Goal: Transaction & Acquisition: Obtain resource

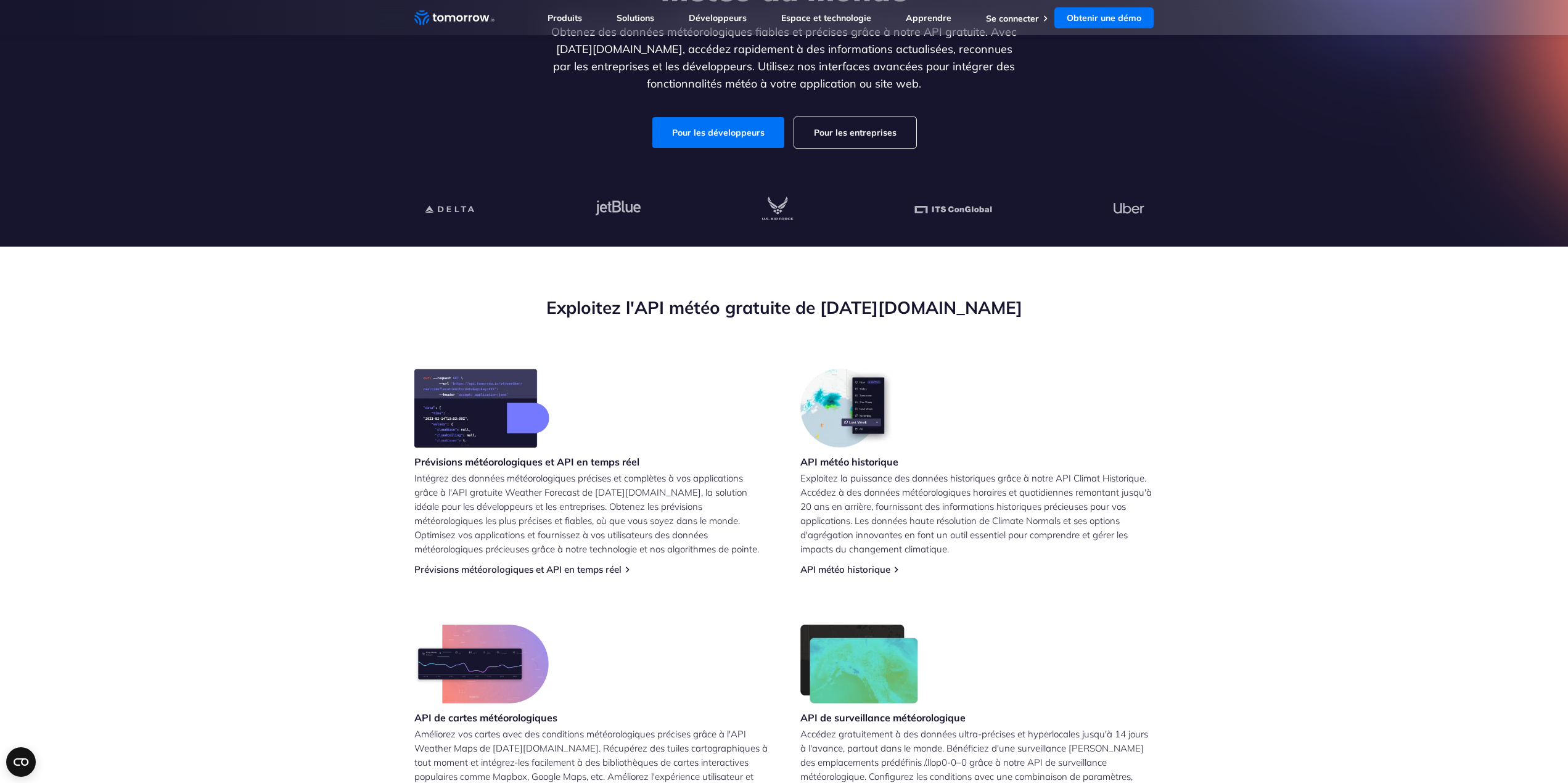
scroll to position [123, 0]
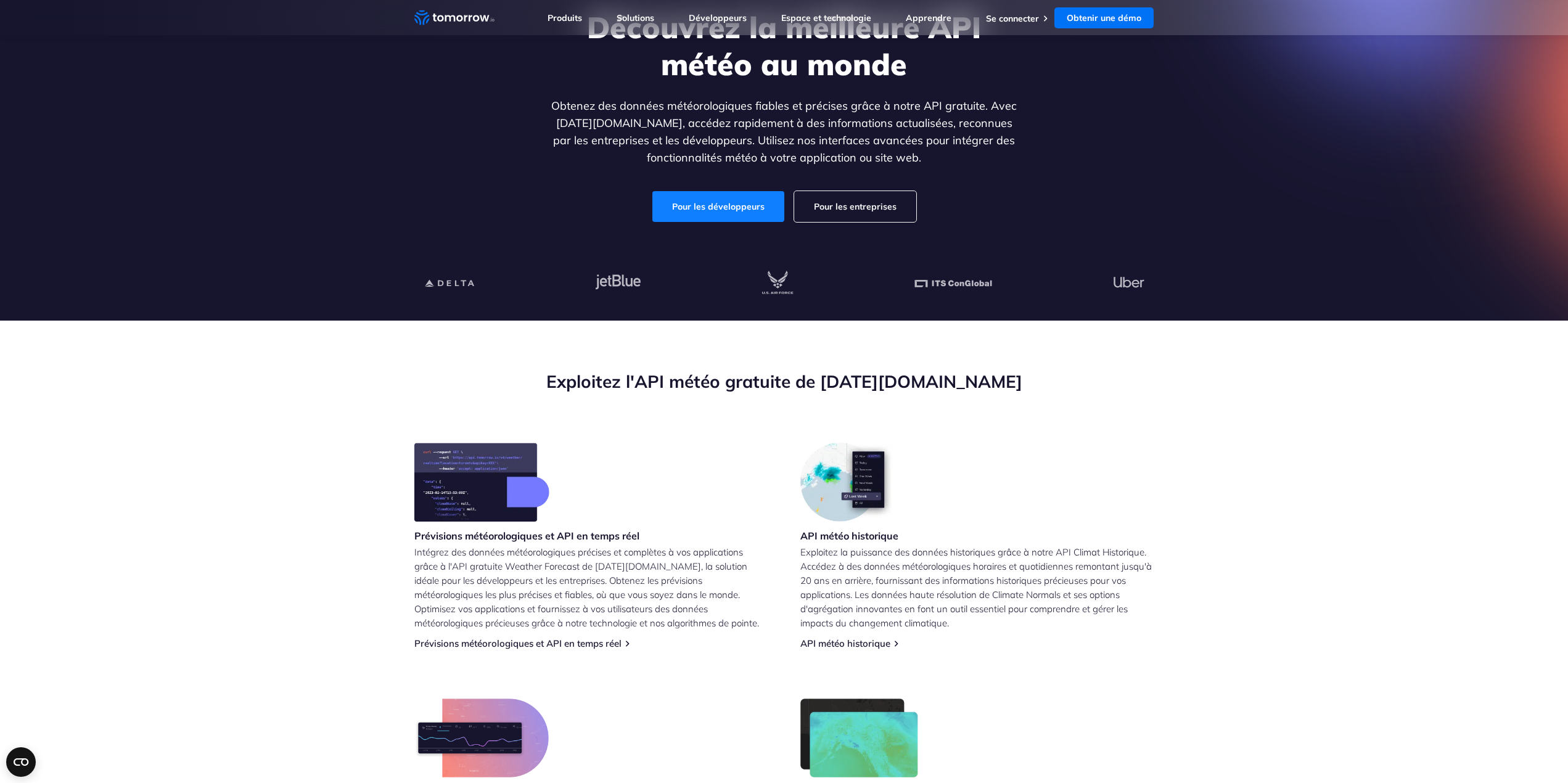
click at [719, 202] on font "Pour les développeurs" at bounding box center [719, 206] width 93 height 11
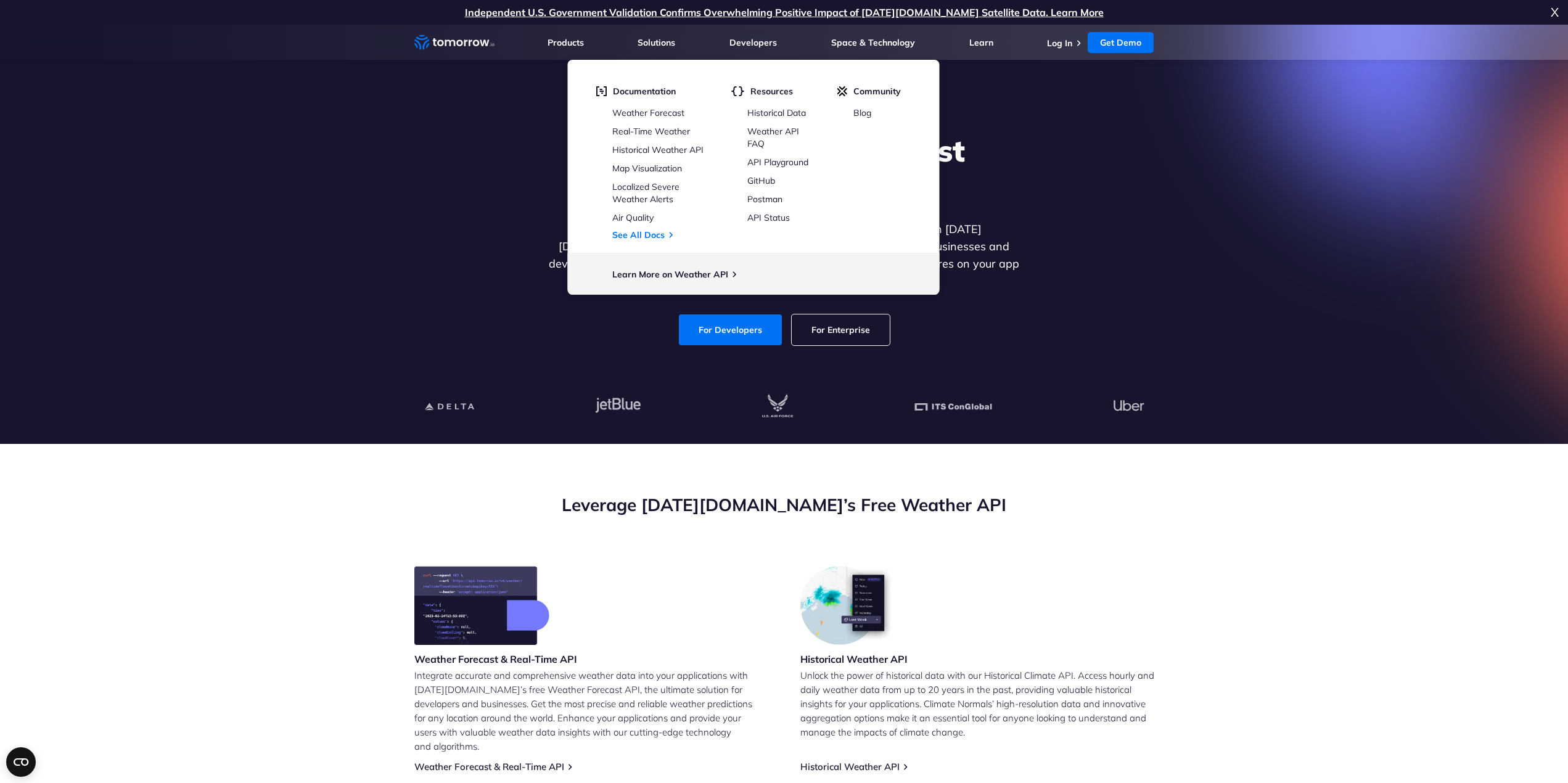
click at [1033, 496] on h2 "Leverage [DATE][DOMAIN_NAME]’s Free Weather API" at bounding box center [784, 506] width 740 height 24
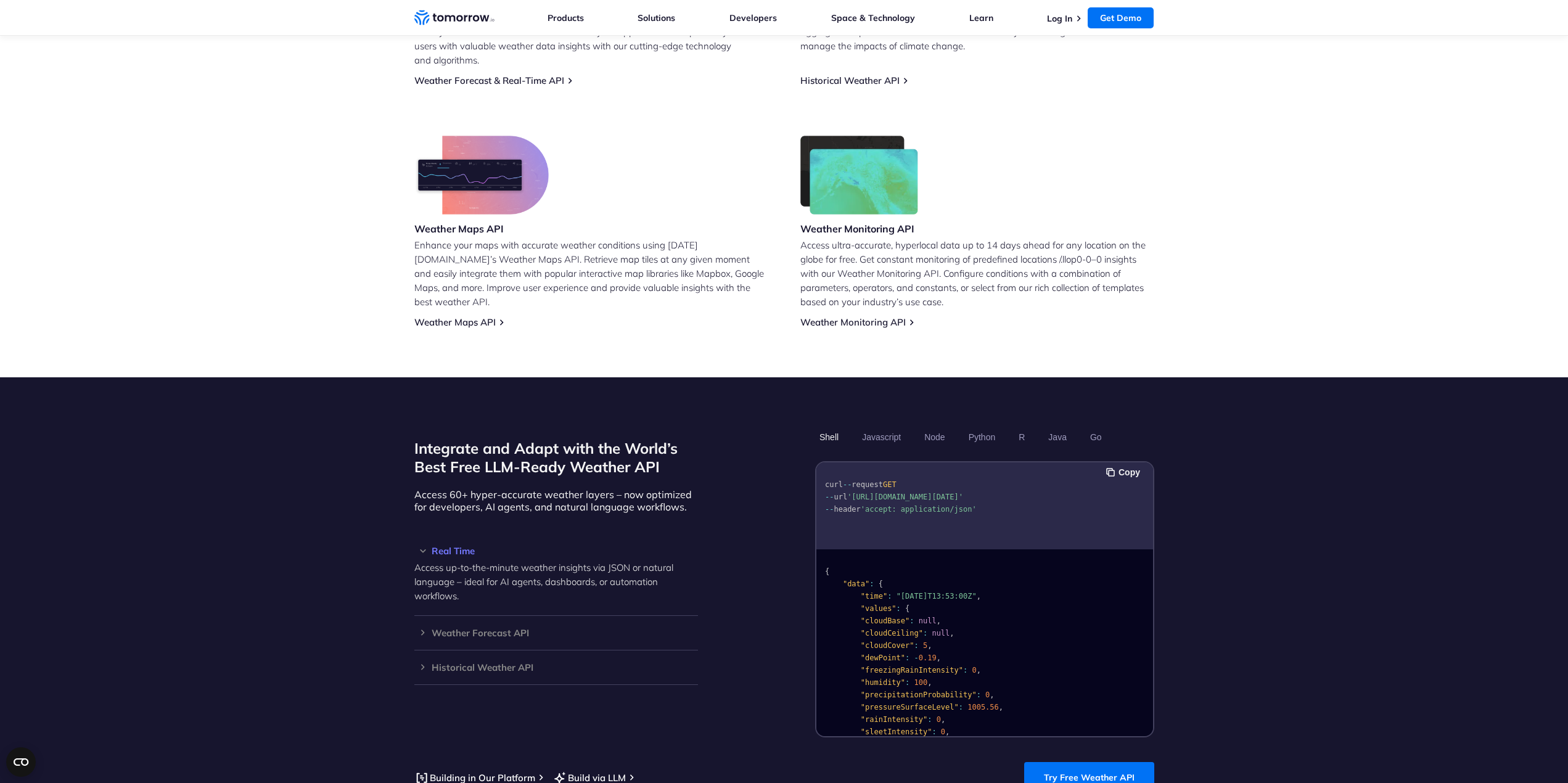
scroll to position [864, 0]
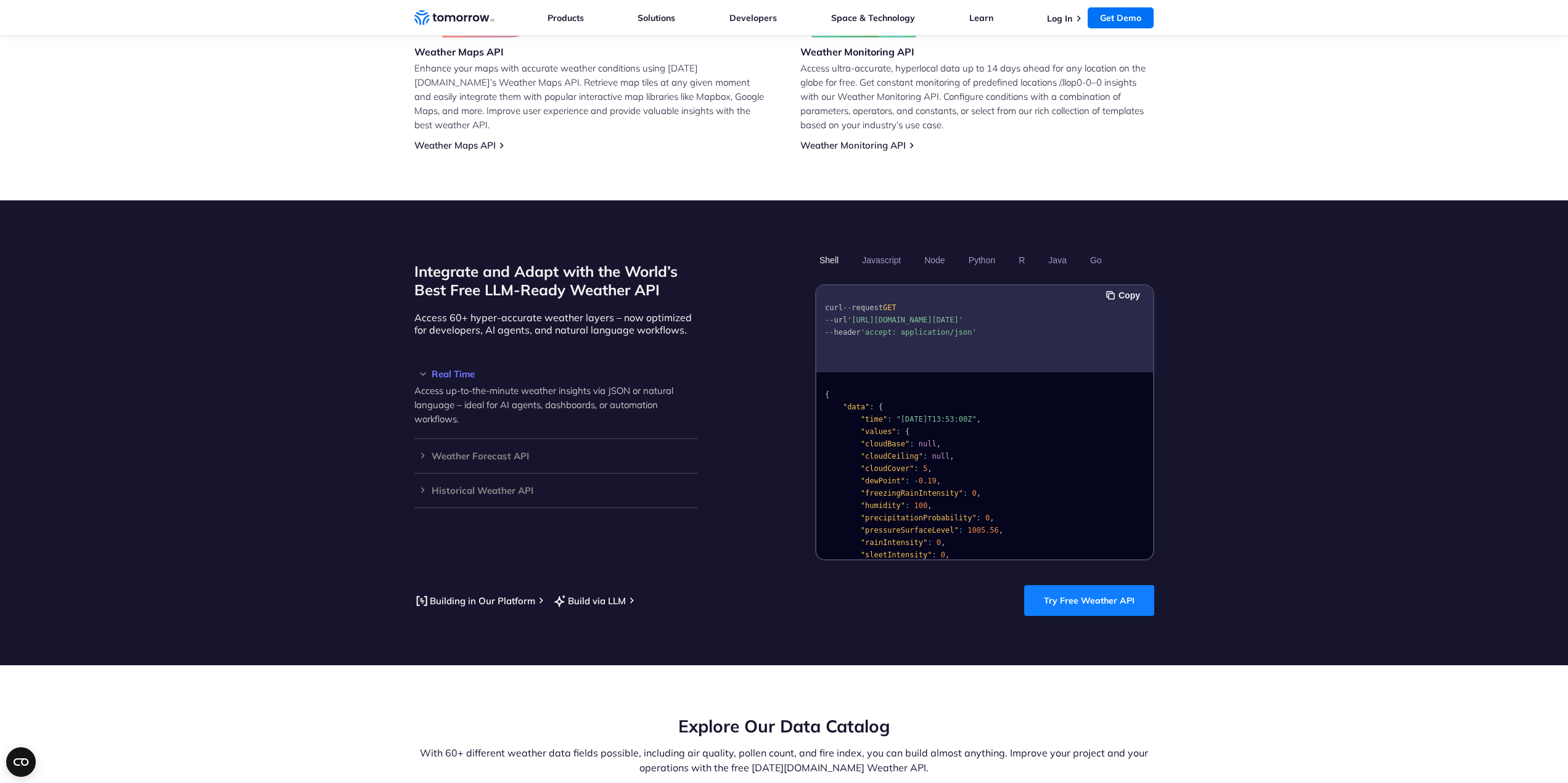
click at [1098, 586] on link "Try Free Weather API" at bounding box center [1089, 600] width 130 height 31
